Goal: Information Seeking & Learning: Understand process/instructions

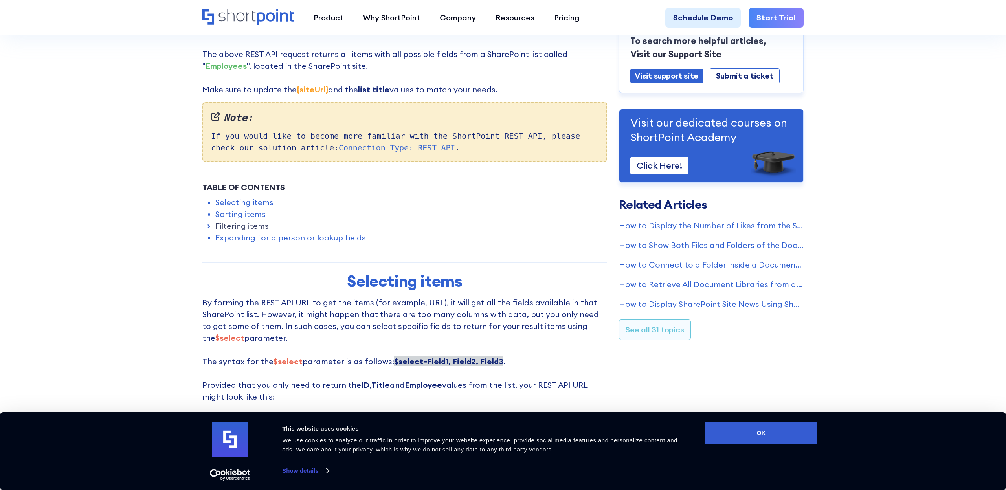
scroll to position [264, 0]
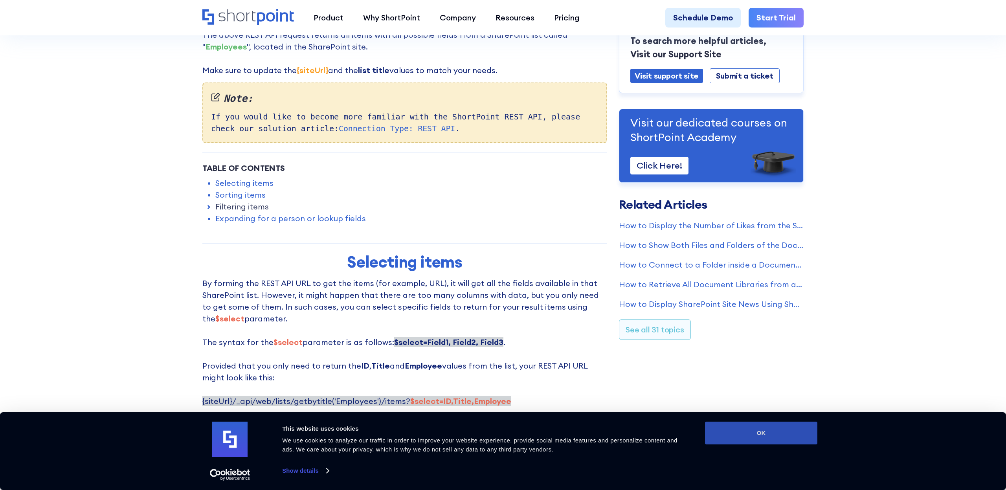
click at [773, 442] on button "OK" at bounding box center [761, 433] width 112 height 23
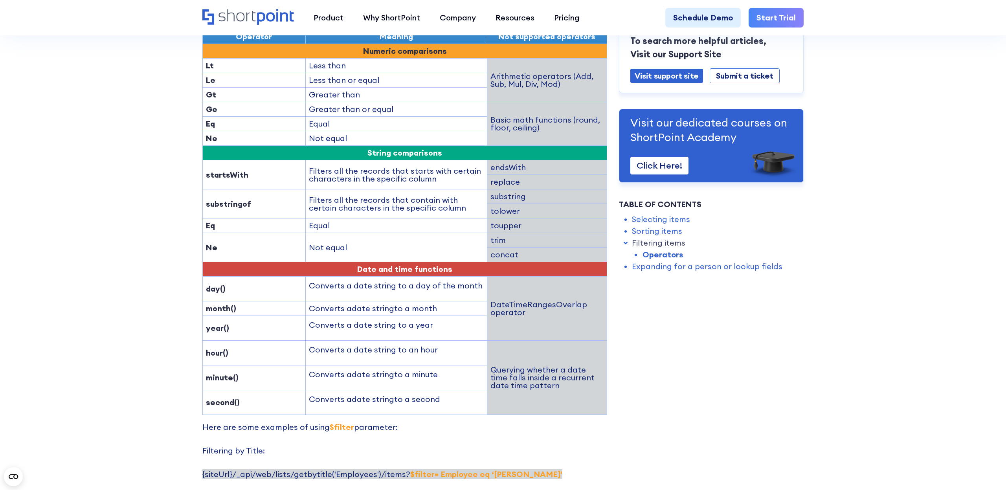
scroll to position [1087, 0]
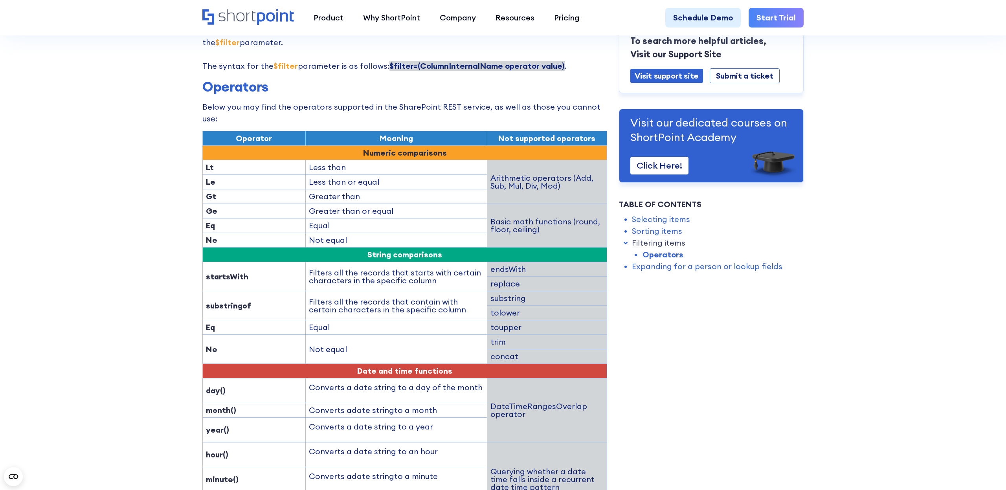
click at [206, 235] on strong "Ne" at bounding box center [211, 240] width 11 height 10
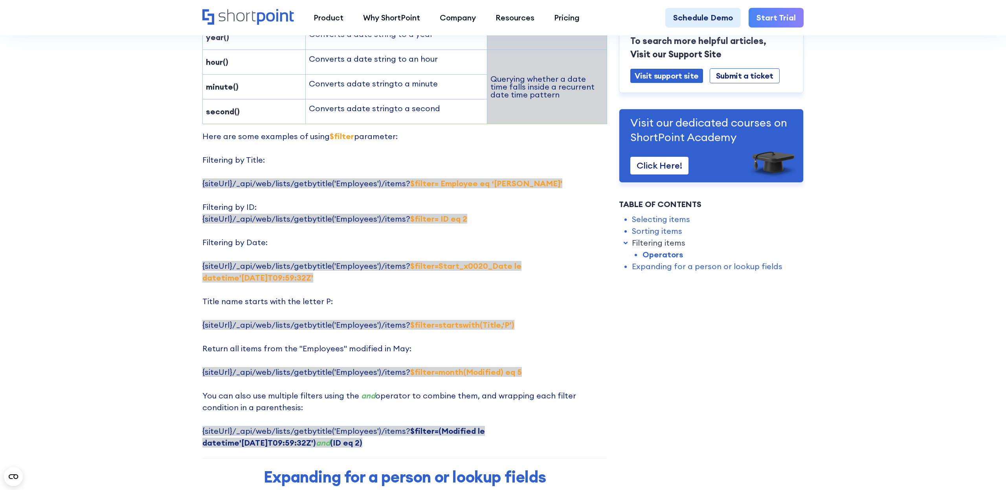
scroll to position [1593, 0]
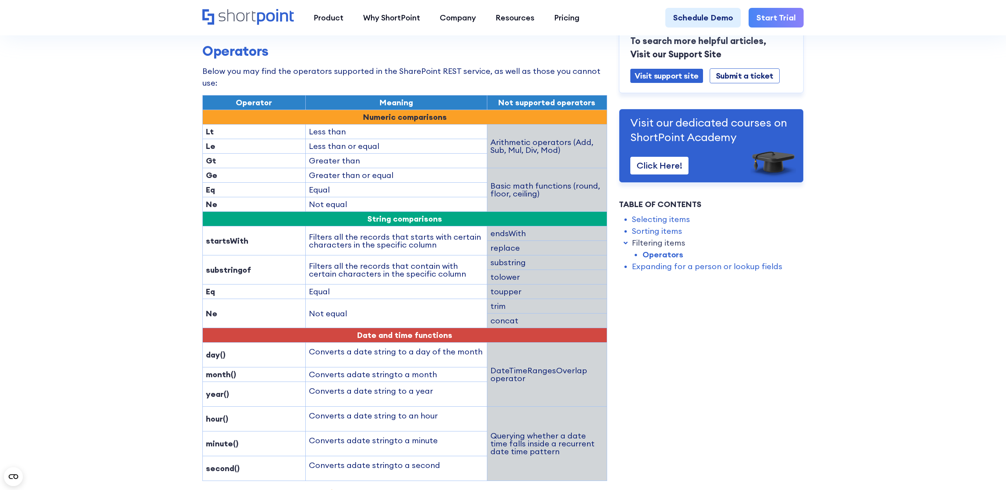
scroll to position [1112, 0]
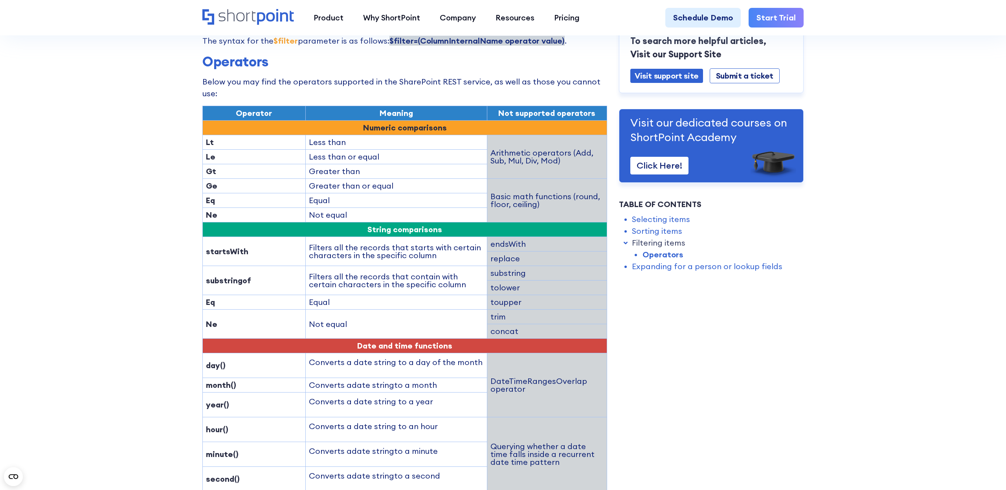
click at [211, 297] on strong "Eq" at bounding box center [210, 302] width 9 height 10
click at [207, 210] on strong "Ne" at bounding box center [211, 215] width 11 height 10
copy strong "Ne"
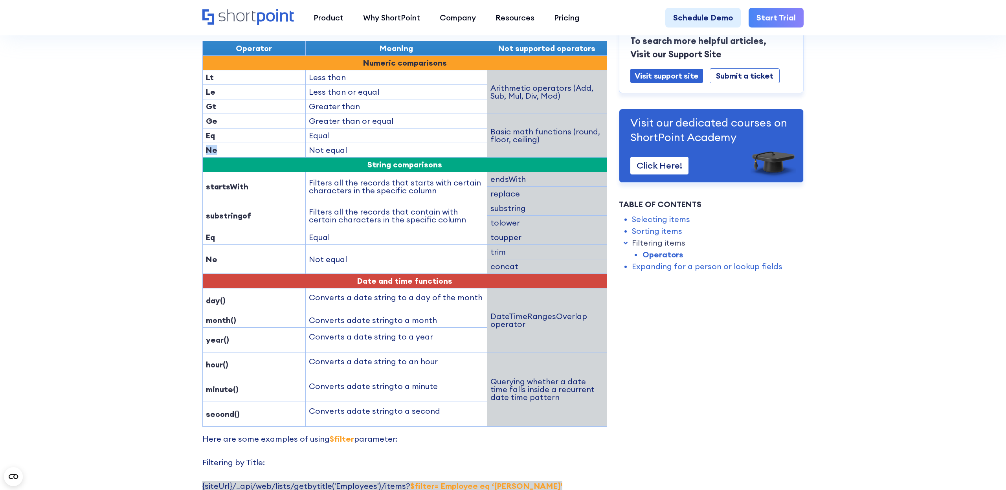
scroll to position [1117, 0]
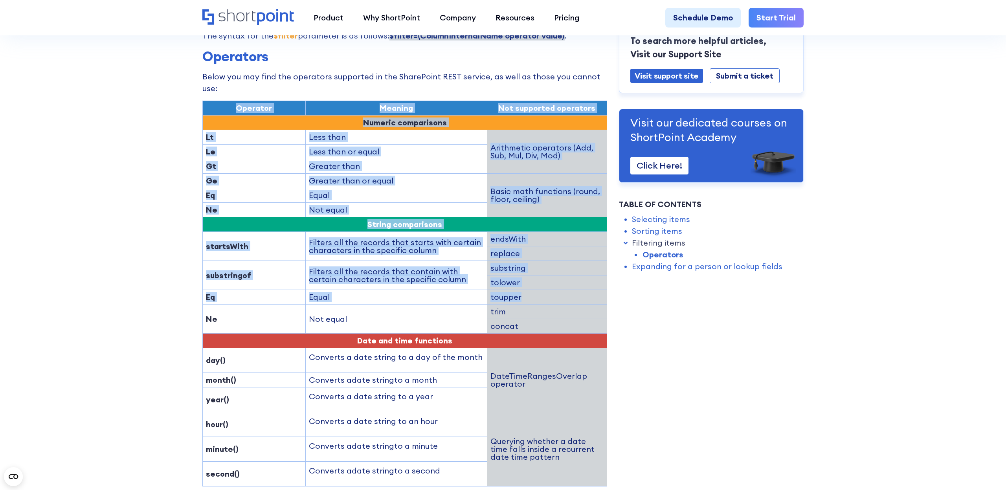
drag, startPoint x: 334, startPoint y: 211, endPoint x: 584, endPoint y: 254, distance: 254.1
click at [584, 254] on section "ShortPoint REST API: Selecting, Filtering, Sorting Results in a SharePoint List…" at bounding box center [503, 103] width 1006 height 2441
click at [584, 290] on td "toupper" at bounding box center [547, 297] width 120 height 15
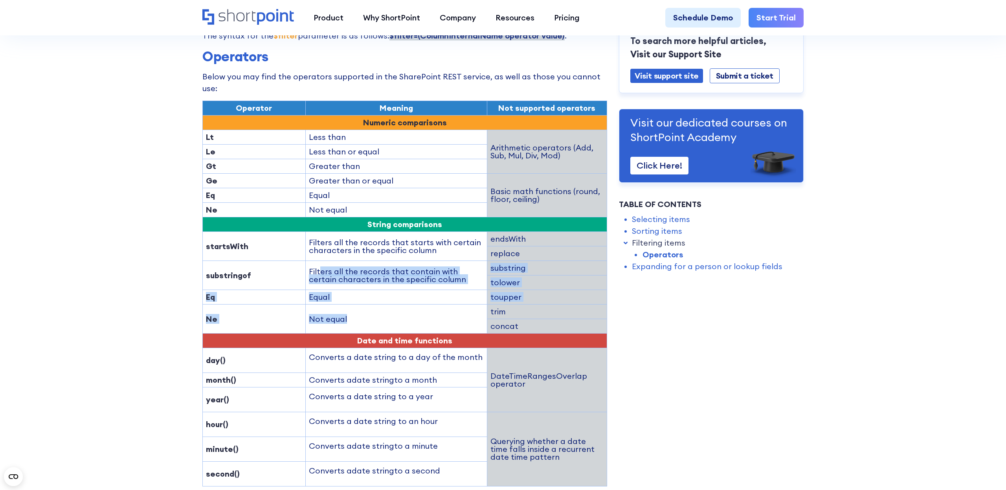
drag, startPoint x: 452, startPoint y: 245, endPoint x: 467, endPoint y: 275, distance: 33.8
click at [467, 275] on tbody "Operator Meaning Not supported operators Numeric comparisons Lt Less than Arith…" at bounding box center [405, 294] width 404 height 386
drag, startPoint x: 467, startPoint y: 275, endPoint x: 625, endPoint y: 337, distance: 169.9
click at [467, 305] on td "Not equal" at bounding box center [396, 319] width 182 height 29
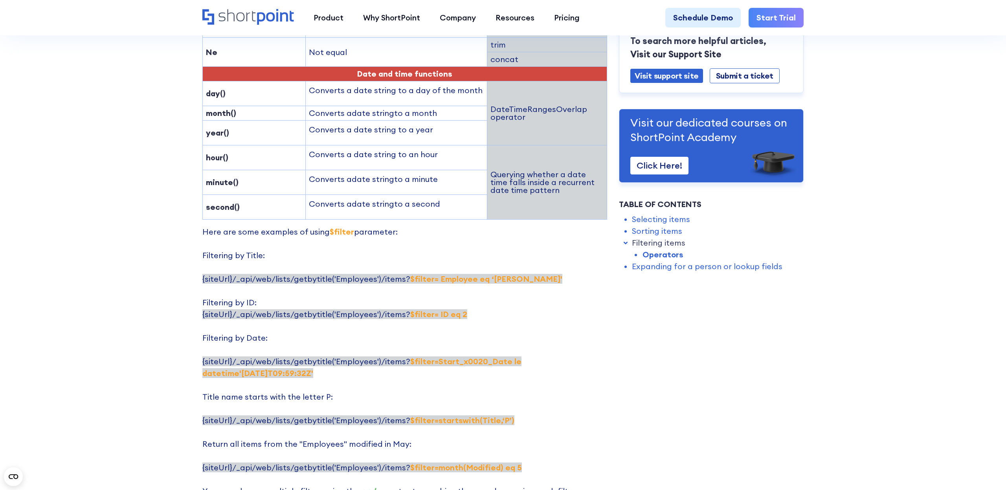
scroll to position [1429, 0]
